Goal: Information Seeking & Learning: Find specific fact

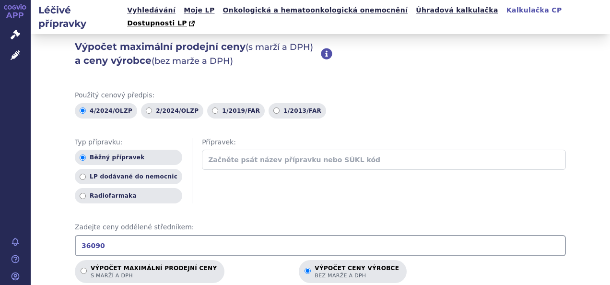
scroll to position [144, 0]
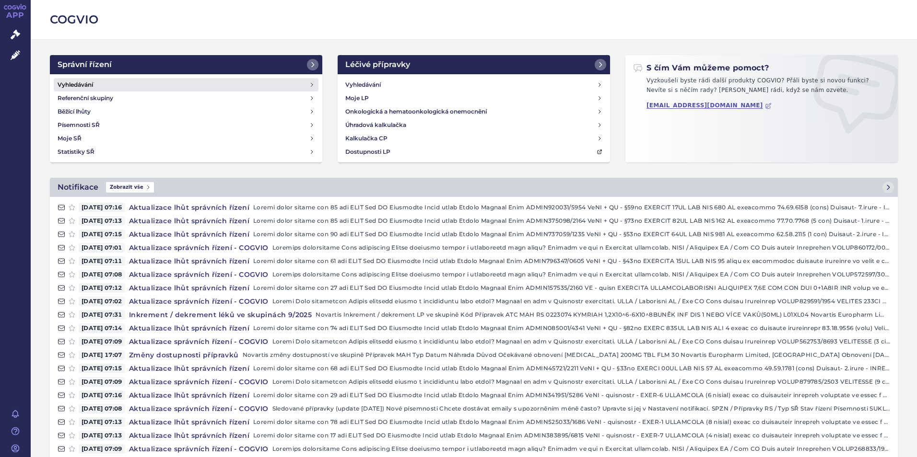
click at [87, 83] on h4 "Vyhledávání" at bounding box center [75, 85] width 35 height 10
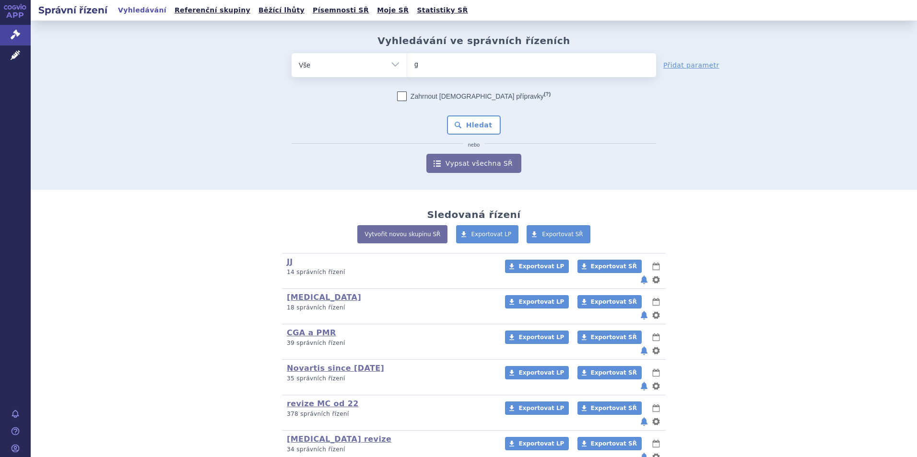
type input "gi"
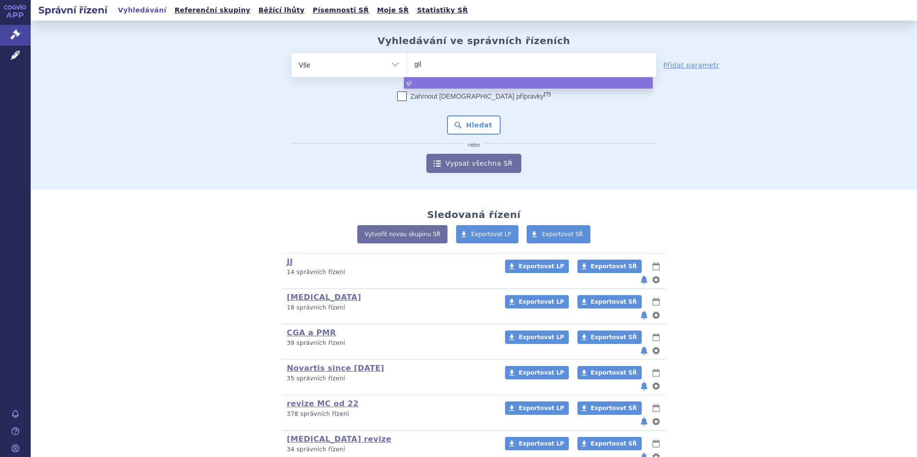
type input "gile"
type input "gilen"
type input "gilenya"
select select "gilenya"
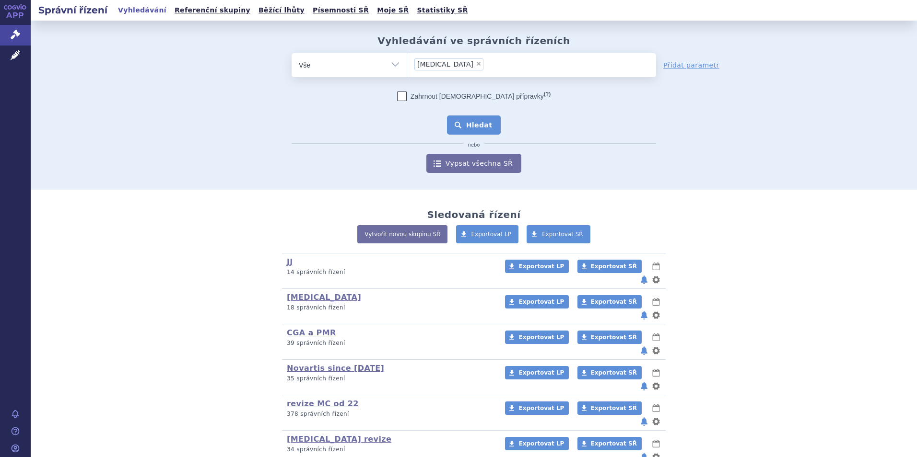
click at [472, 124] on button "Hledat" at bounding box center [474, 125] width 54 height 19
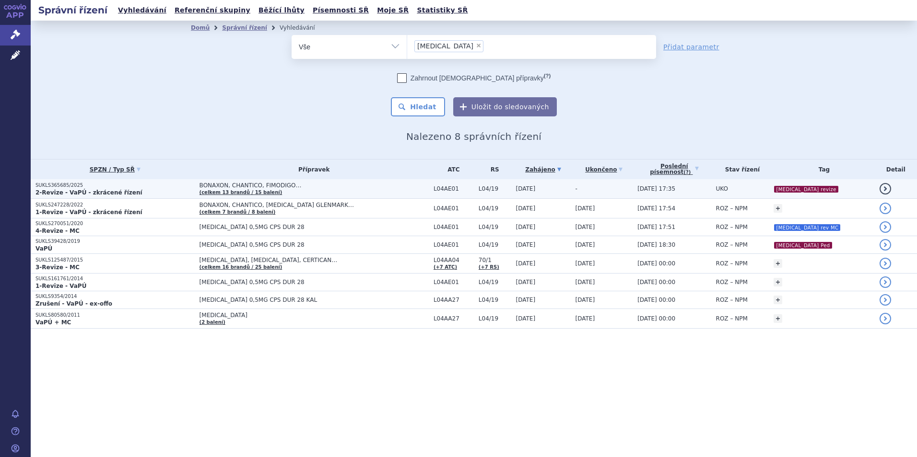
click at [94, 186] on p "SUKLS365685/2025" at bounding box center [114, 185] width 159 height 7
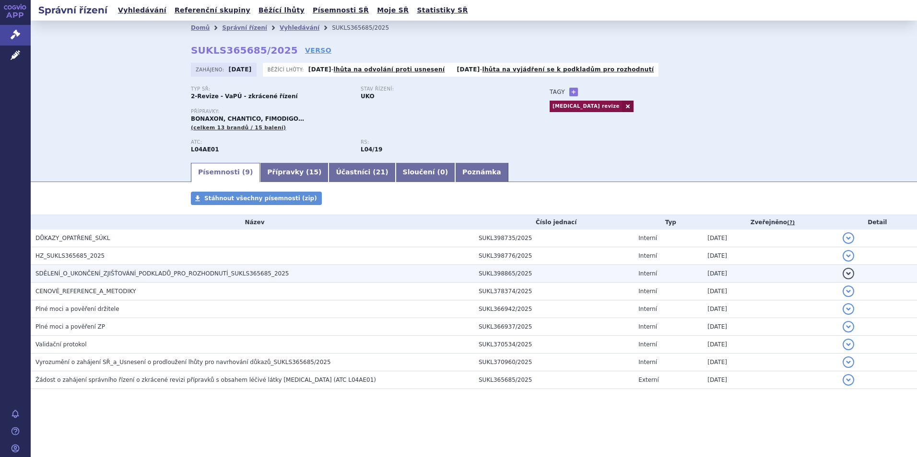
click at [109, 274] on span "SDĚLENÍ_O_UKONČENÍ_ZJIŠŤOVÁNÍ_PODKLADŮ_PRO_ROZHODNUTÍ_SUKLS365685_2025" at bounding box center [161, 273] width 253 height 7
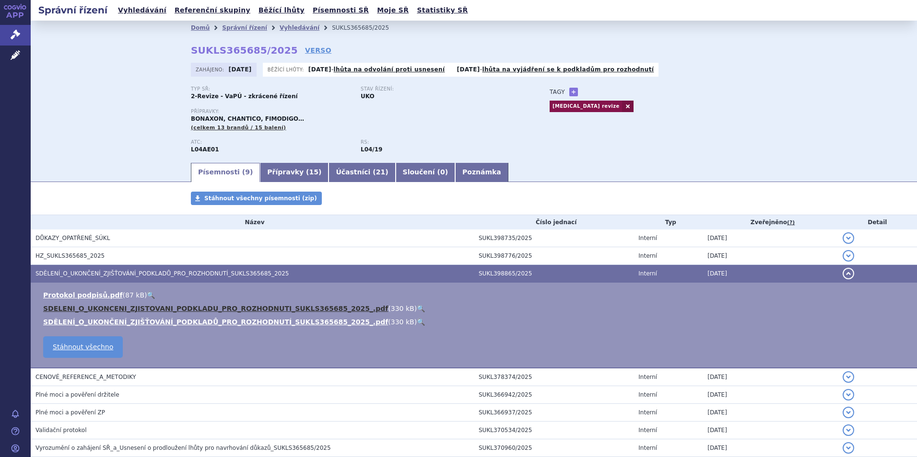
click at [171, 310] on link "SDELENI_O_UKONCENI_ZJISTOVANI_PODKLADU_PRO_ROZHODNUTI_SUKLS365685_2025_.pdf" at bounding box center [215, 309] width 345 height 8
click at [553, 320] on li "SDĚLENÍ_O_UKONČENÍ_ZJIŠŤOVÁNÍ_PODKLADŮ_PRO_ROZHODNUTÍ_SUKLS365685_2025_.pdf ( 3…" at bounding box center [475, 322] width 864 height 10
